Goal: Transaction & Acquisition: Purchase product/service

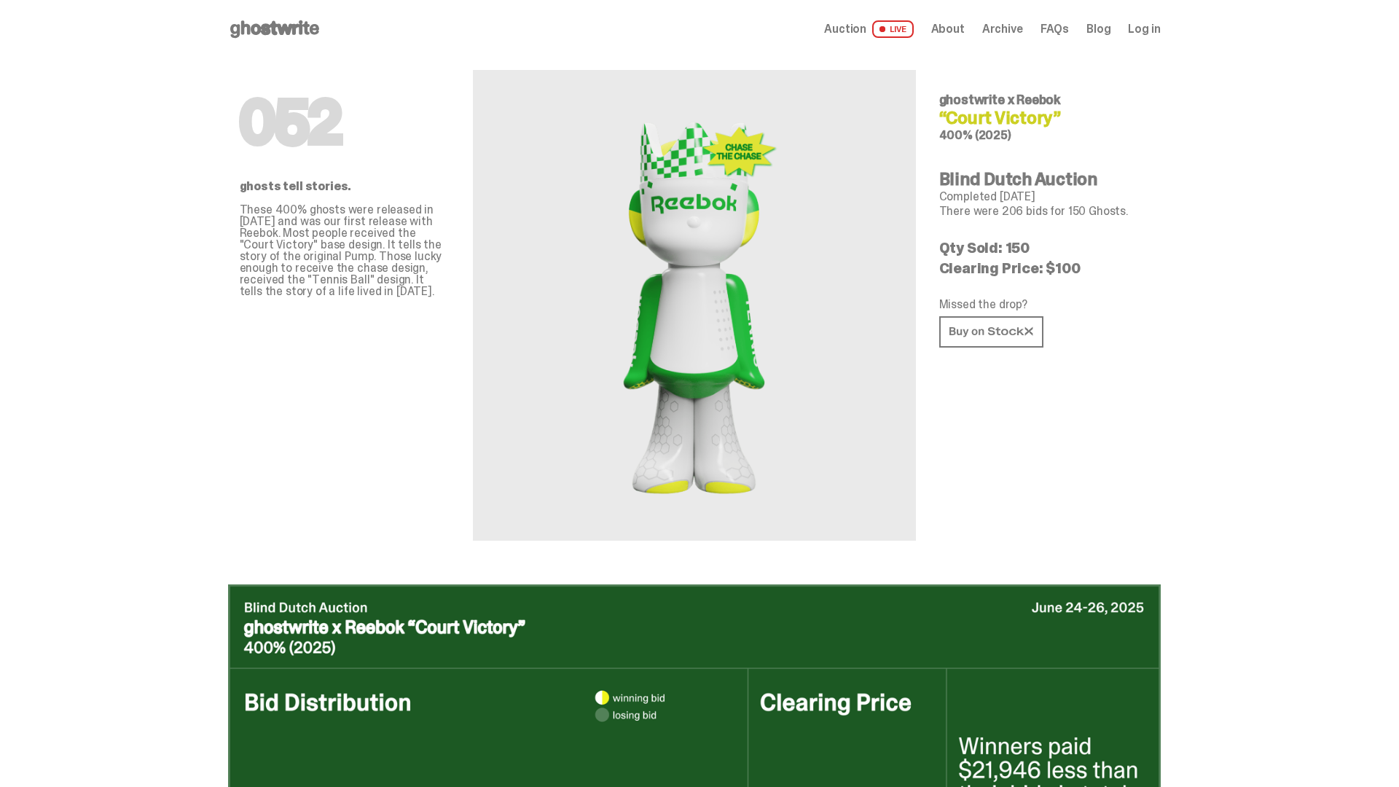
scroll to position [708, 0]
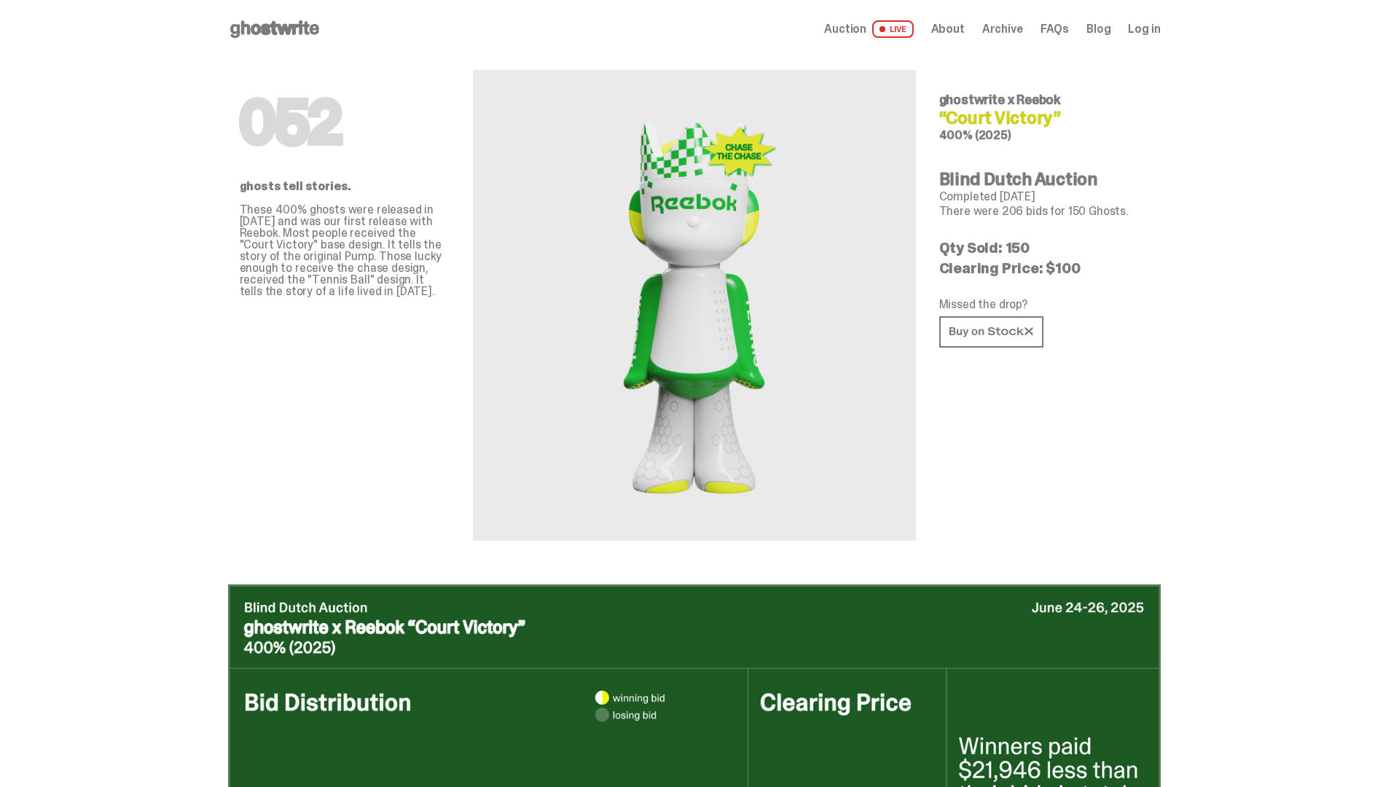
scroll to position [1417, 0]
